Goal: Information Seeking & Learning: Learn about a topic

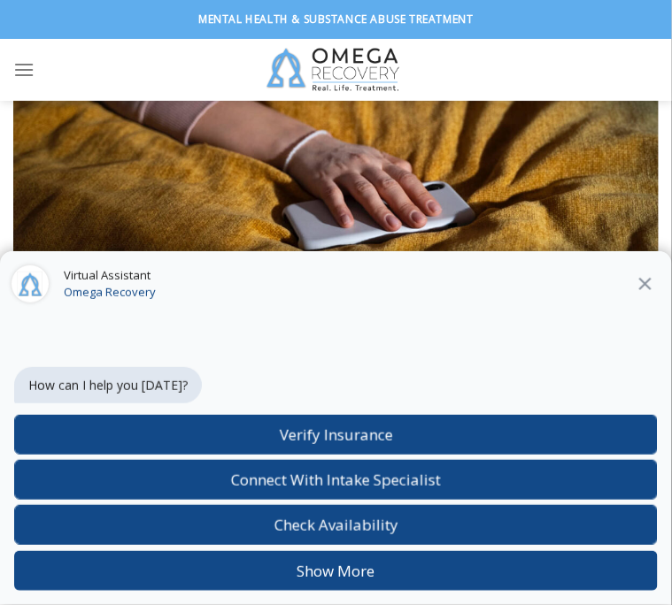
click at [654, 292] on icon at bounding box center [645, 283] width 21 height 21
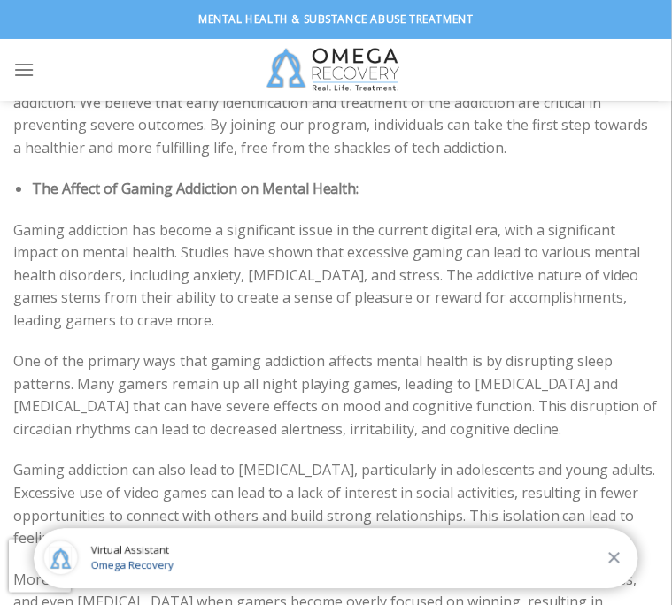
scroll to position [4219, 0]
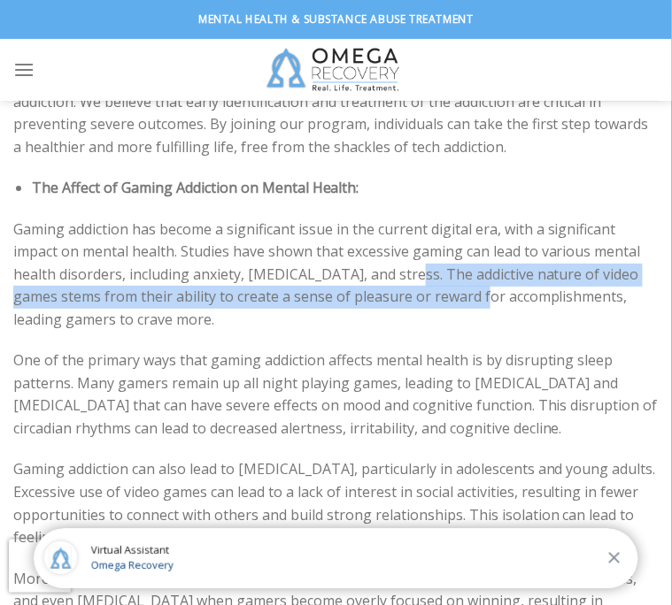
drag, startPoint x: 404, startPoint y: 186, endPoint x: 465, endPoint y: 211, distance: 65.1
click at [465, 219] on p "Gaming addiction has become a significant issue in the current digital era, wit…" at bounding box center [335, 275] width 645 height 113
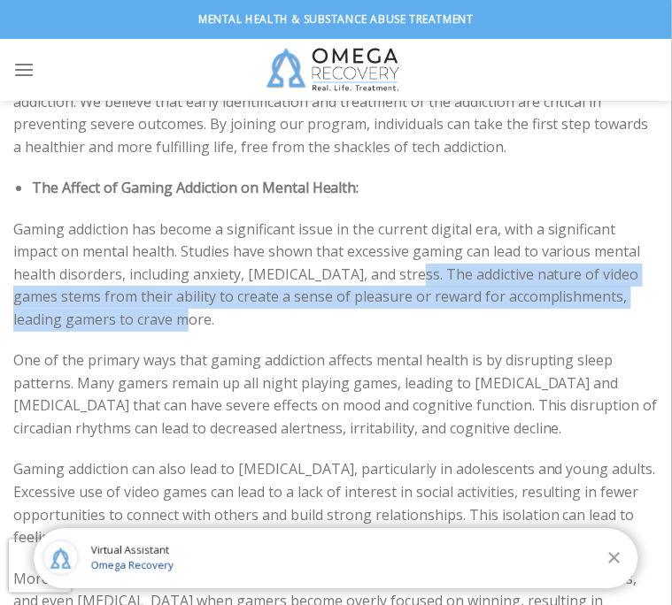
drag, startPoint x: 404, startPoint y: 184, endPoint x: 487, endPoint y: 229, distance: 93.9
click at [487, 229] on p "Gaming addiction has become a significant issue in the current digital era, wit…" at bounding box center [335, 275] width 645 height 113
copy p "The addictive nature of video games stems from their ability to create a sense …"
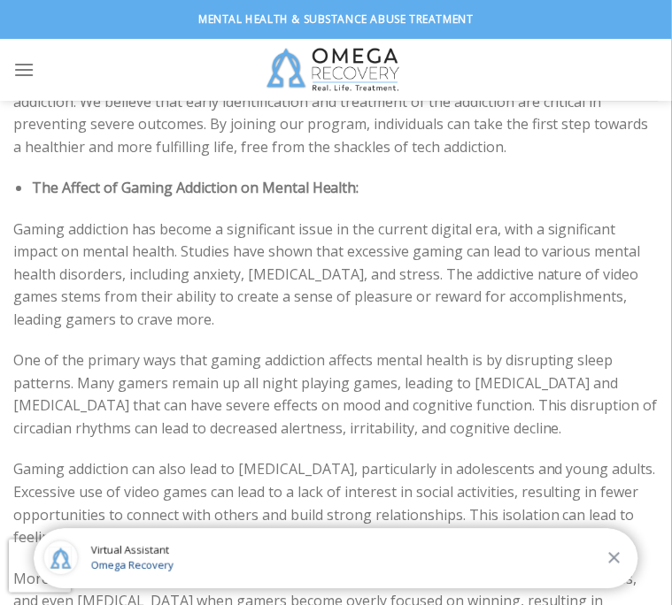
click at [196, 350] on p "One of the primary ways that gaming addiction affects mental health is by disru…" at bounding box center [335, 395] width 645 height 90
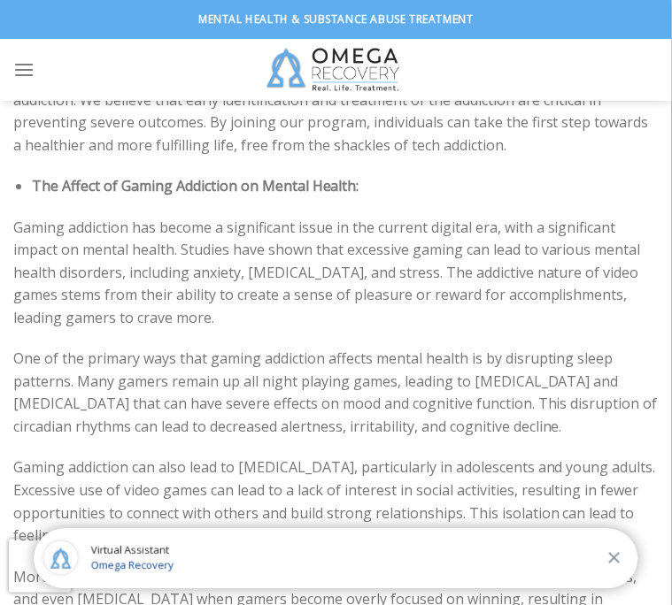
click at [310, 457] on p "Gaming addiction can also lead to [MEDICAL_DATA], particularly in adolescents a…" at bounding box center [335, 502] width 645 height 90
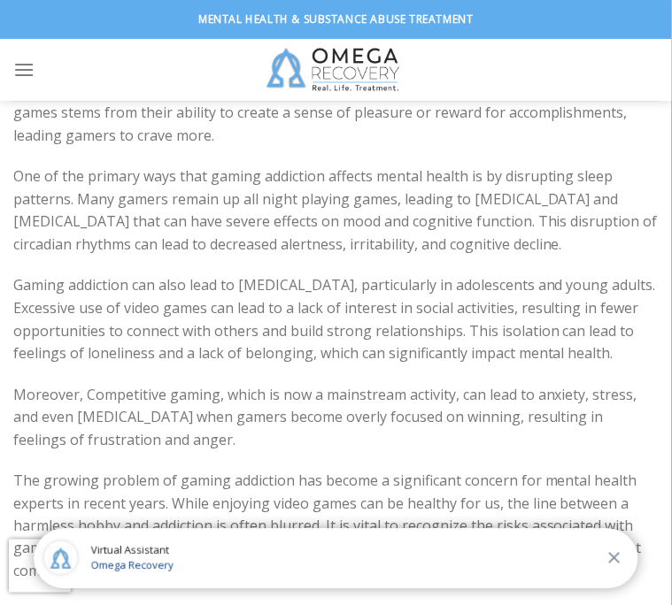
scroll to position [4410, 0]
